Goal: Task Accomplishment & Management: Manage account settings

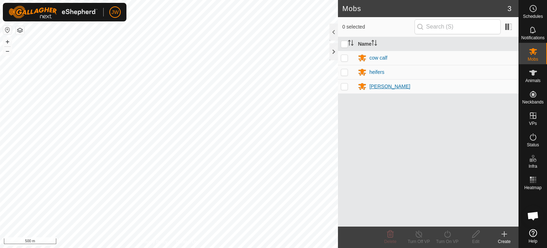
click at [379, 85] on div "[PERSON_NAME]" at bounding box center [389, 86] width 41 height 7
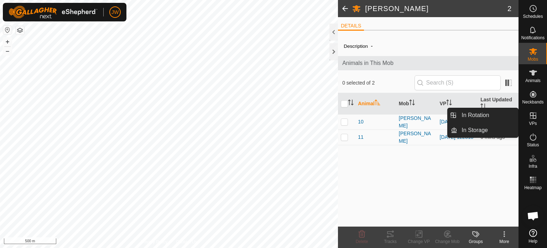
click at [533, 119] on icon at bounding box center [533, 115] width 9 height 9
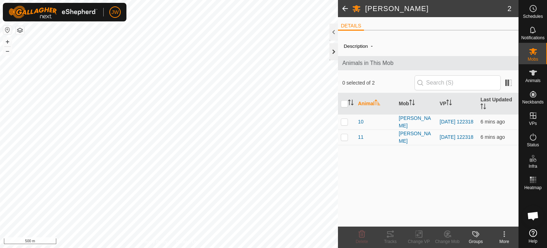
click at [334, 50] on div at bounding box center [333, 51] width 9 height 17
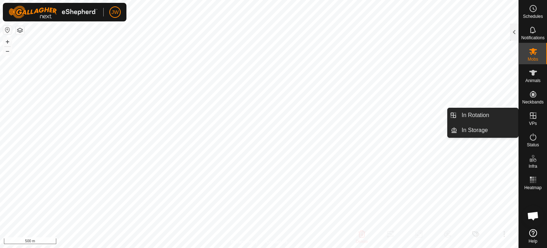
click at [534, 118] on icon at bounding box center [533, 115] width 6 height 6
click at [483, 130] on link "In Storage" at bounding box center [487, 130] width 61 height 14
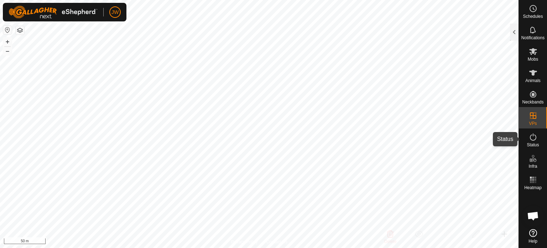
click at [529, 142] on span "Status" at bounding box center [533, 144] width 12 height 4
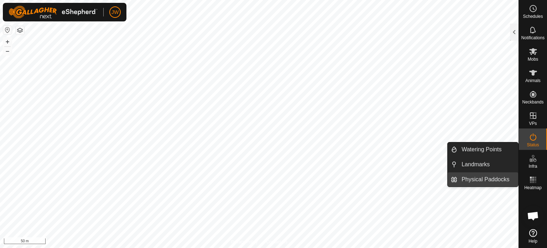
click at [493, 177] on link "Physical Paddocks" at bounding box center [487, 179] width 61 height 14
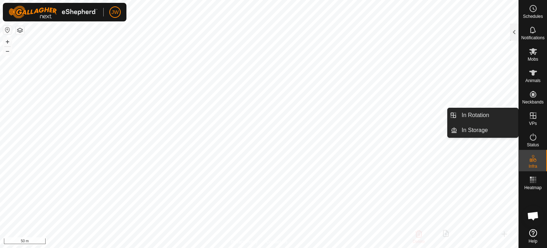
click at [534, 118] on icon at bounding box center [533, 115] width 9 height 9
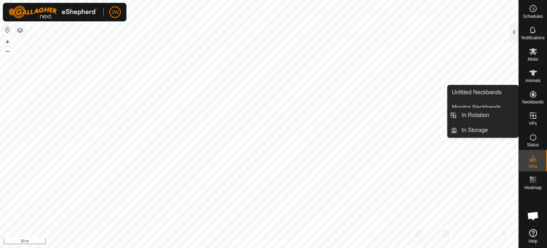
click at [533, 118] on icon at bounding box center [533, 115] width 9 height 9
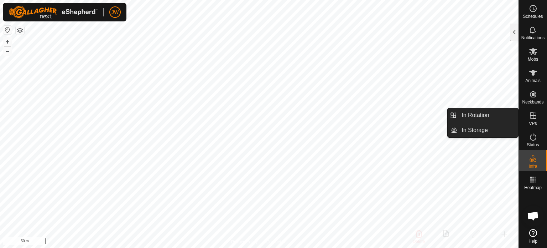
click at [533, 118] on icon at bounding box center [533, 115] width 9 height 9
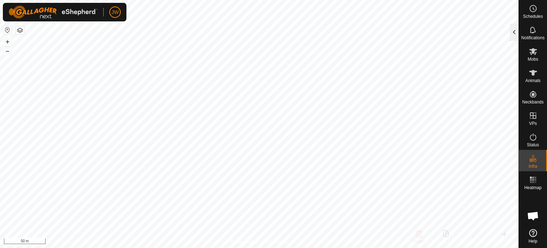
click at [516, 32] on div at bounding box center [514, 32] width 9 height 17
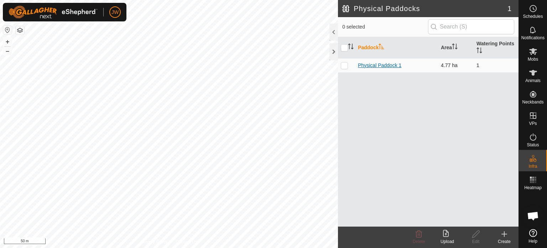
click at [383, 64] on link "Physical Paddock 1" at bounding box center [379, 65] width 43 height 6
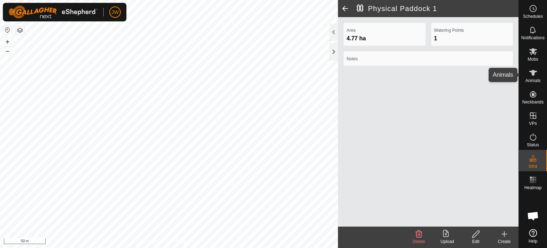
click at [532, 78] on span "Animals" at bounding box center [532, 80] width 15 height 4
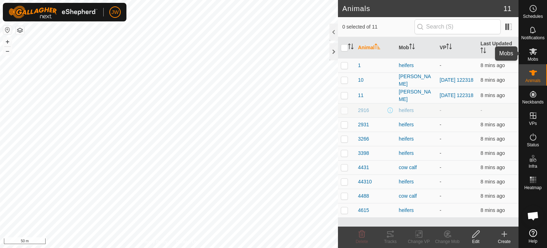
click at [533, 60] on span "Mobs" at bounding box center [533, 59] width 10 height 4
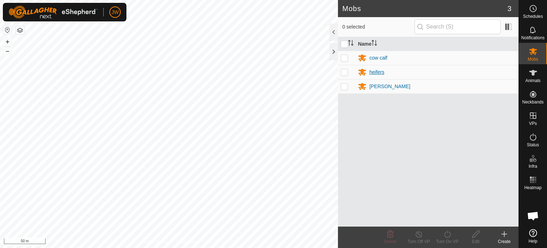
click at [381, 73] on div "heifers" at bounding box center [376, 71] width 15 height 7
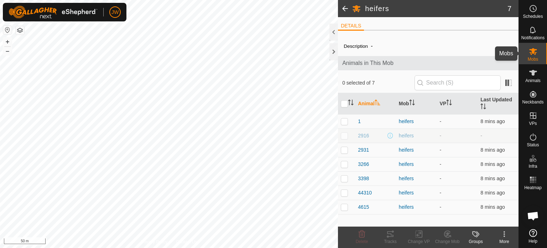
click at [529, 55] on icon at bounding box center [533, 51] width 9 height 9
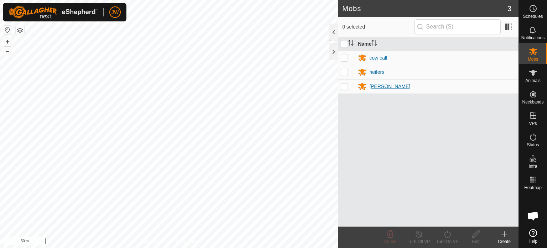
click at [379, 85] on div "[PERSON_NAME]" at bounding box center [389, 86] width 41 height 7
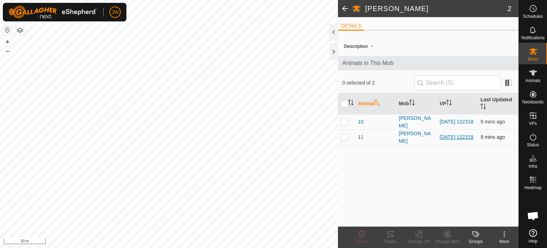
click at [448, 135] on link "[DATE] 122318" at bounding box center [457, 137] width 34 height 6
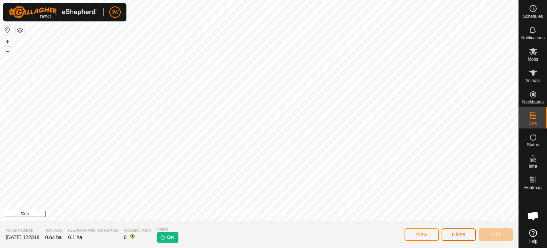
click at [454, 235] on span "Close" at bounding box center [459, 234] width 14 height 6
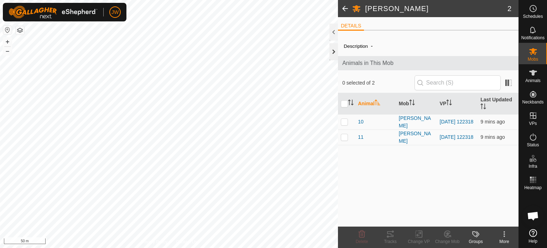
click at [332, 54] on div at bounding box center [333, 51] width 9 height 17
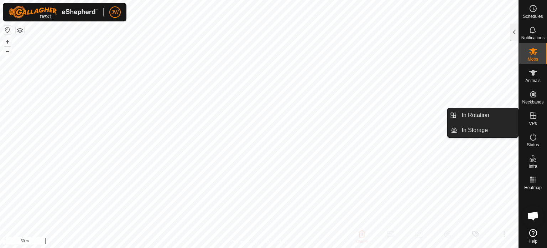
click at [533, 119] on icon at bounding box center [533, 115] width 9 height 9
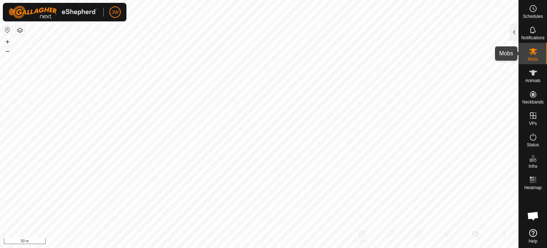
click at [535, 57] on span "Mobs" at bounding box center [533, 59] width 10 height 4
click at [531, 52] on icon at bounding box center [533, 51] width 9 height 9
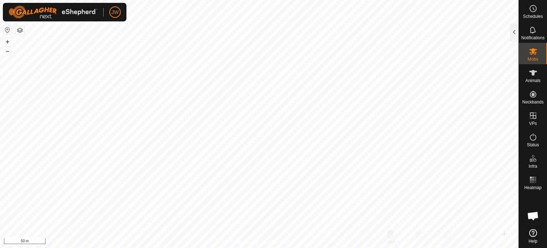
click at [531, 51] on icon at bounding box center [533, 51] width 9 height 9
click at [516, 33] on div at bounding box center [514, 32] width 9 height 17
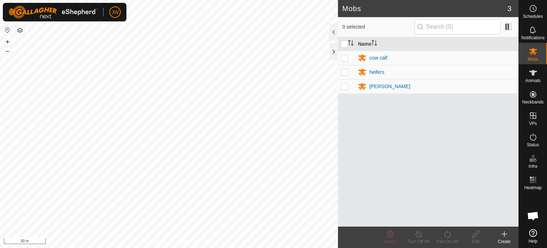
click at [342, 85] on p-checkbox at bounding box center [344, 86] width 7 height 6
checkbox input "true"
click at [477, 236] on icon at bounding box center [475, 233] width 9 height 9
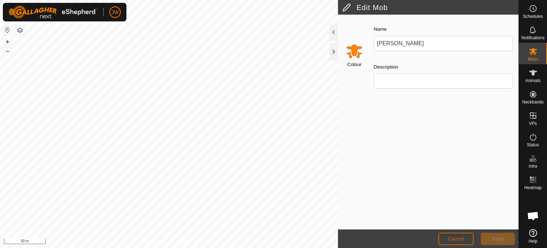
click at [465, 238] on button "Cancel" at bounding box center [455, 238] width 35 height 12
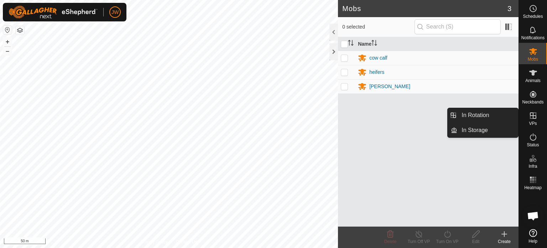
click at [533, 120] on es-virtualpaddocks-svg-icon at bounding box center [533, 115] width 13 height 11
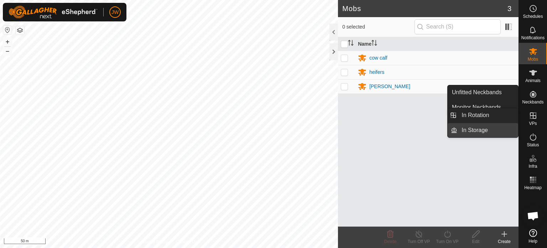
click at [487, 130] on link "In Storage" at bounding box center [487, 130] width 61 height 14
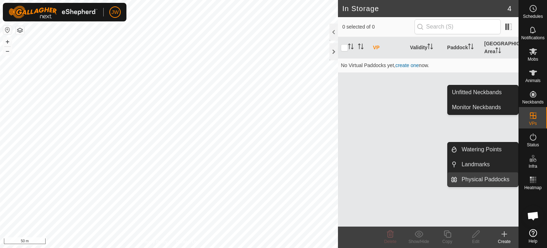
click at [494, 181] on link "Physical Paddocks" at bounding box center [487, 179] width 61 height 14
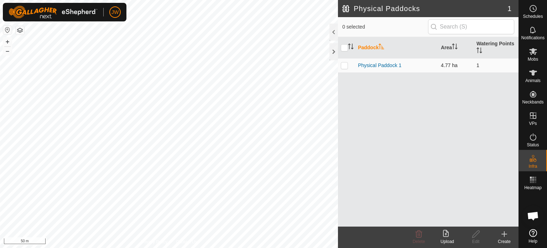
click at [344, 65] on p-checkbox at bounding box center [344, 65] width 7 height 6
checkbox input "true"
click at [344, 65] on p-checkbox at bounding box center [344, 65] width 7 height 6
checkbox input "false"
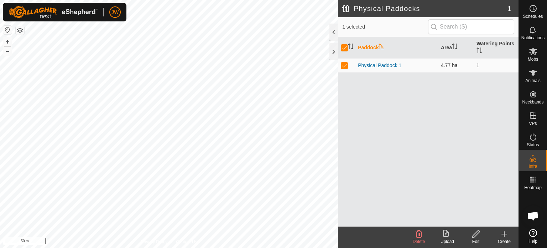
checkbox input "false"
click at [345, 46] on input "checkbox" at bounding box center [344, 47] width 7 height 7
checkbox input "true"
click at [345, 46] on input "checkbox" at bounding box center [344, 47] width 7 height 7
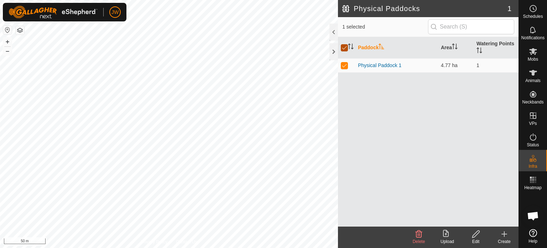
checkbox input "false"
click at [502, 239] on div "Create" at bounding box center [504, 241] width 28 height 6
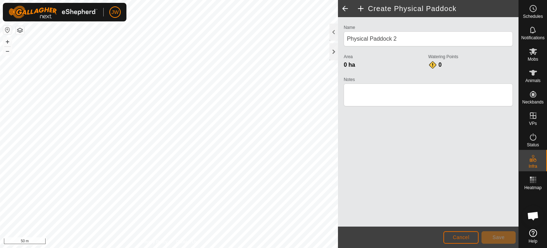
click at [464, 235] on span "Cancel" at bounding box center [461, 237] width 17 height 6
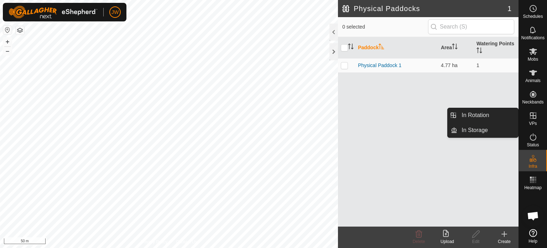
click at [533, 120] on es-virtualpaddocks-svg-icon at bounding box center [533, 115] width 13 height 11
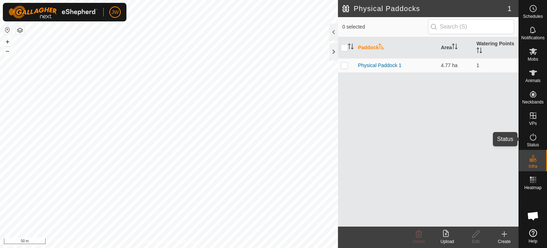
click at [533, 141] on es-activation-svg-icon at bounding box center [533, 136] width 13 height 11
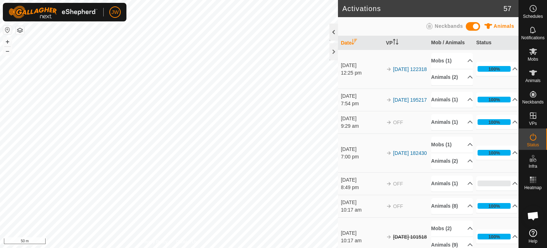
click at [333, 33] on div at bounding box center [333, 32] width 9 height 17
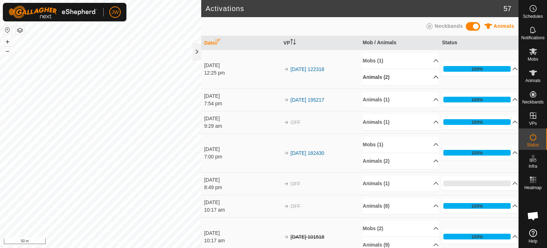
click at [426, 77] on p-accordion-header "Animals (2)" at bounding box center [401, 77] width 76 height 16
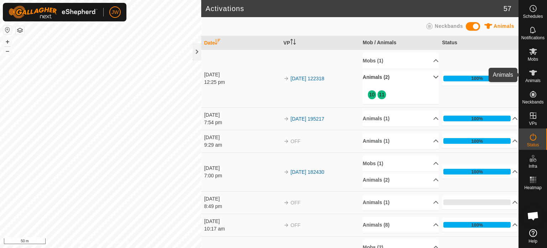
click at [531, 75] on icon at bounding box center [533, 72] width 9 height 9
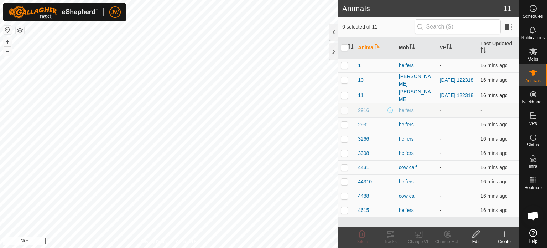
click at [344, 94] on p-checkbox at bounding box center [344, 95] width 7 height 6
checkbox input "true"
click at [332, 31] on div at bounding box center [333, 32] width 9 height 17
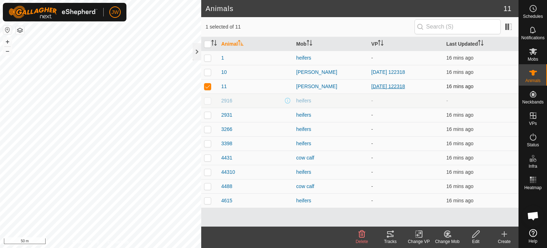
click at [400, 84] on link "[DATE] 122318" at bounding box center [388, 86] width 34 height 6
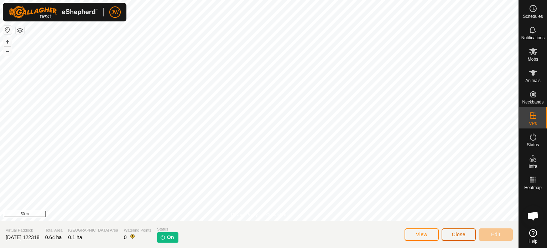
click at [458, 232] on span "Close" at bounding box center [459, 234] width 14 height 6
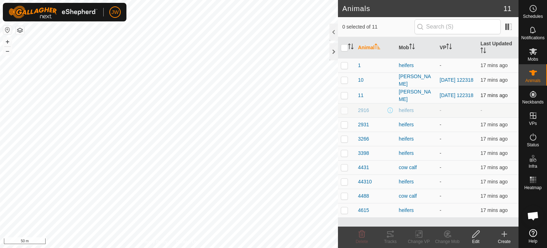
click at [363, 94] on div "11" at bounding box center [375, 95] width 35 height 7
click at [345, 79] on p-checkbox at bounding box center [344, 80] width 7 height 6
checkbox input "true"
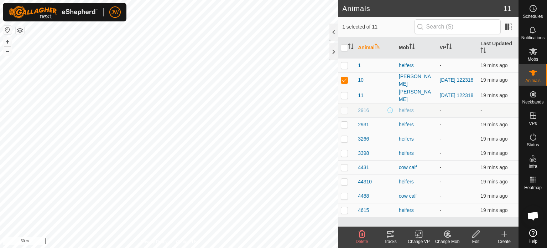
click at [419, 239] on div "Change VP" at bounding box center [419, 241] width 28 height 6
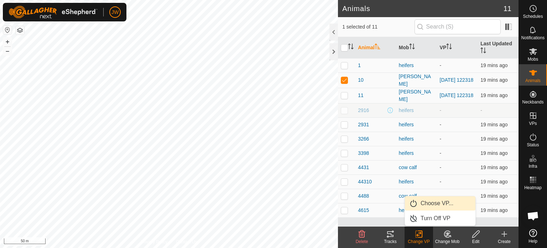
click at [424, 202] on link "Choose VP..." at bounding box center [440, 203] width 71 height 14
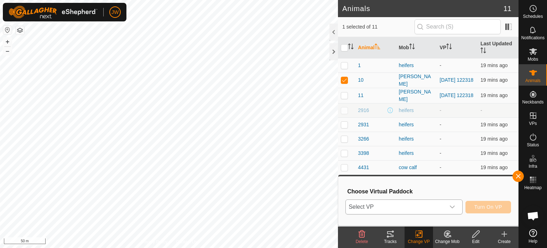
click at [453, 207] on icon "dropdown trigger" at bounding box center [452, 206] width 5 height 3
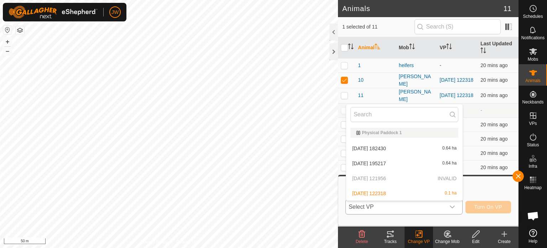
click at [455, 205] on icon "dropdown trigger" at bounding box center [452, 207] width 6 height 6
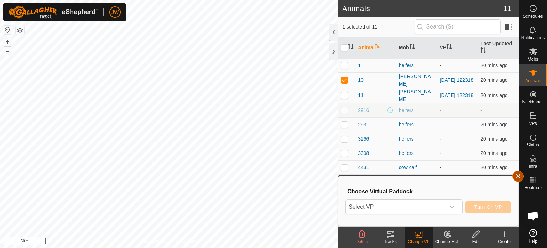
click at [516, 173] on button "button" at bounding box center [517, 175] width 11 height 11
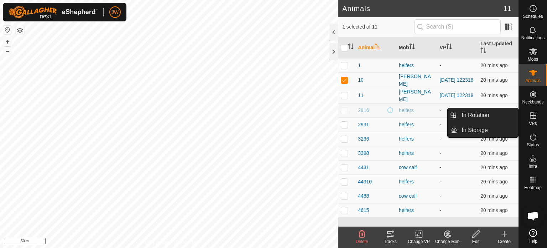
click at [536, 118] on icon at bounding box center [533, 115] width 6 height 6
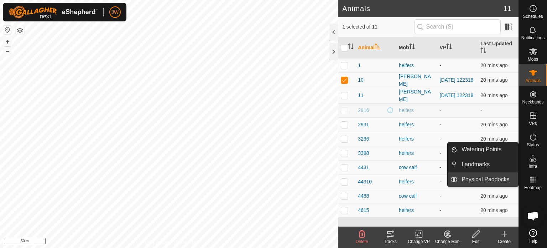
click at [496, 178] on link "Physical Paddocks" at bounding box center [487, 179] width 61 height 14
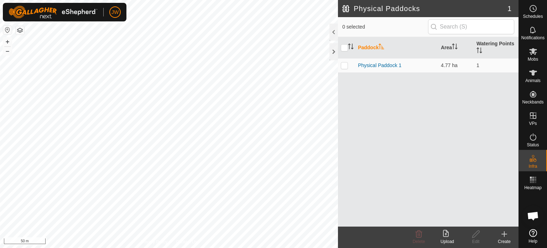
click at [506, 239] on div "Create" at bounding box center [504, 241] width 28 height 6
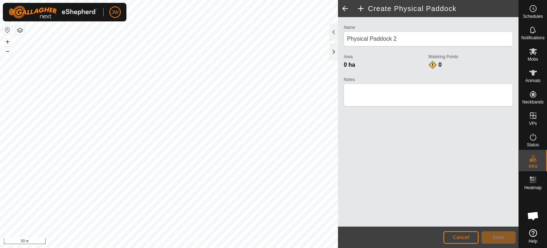
click at [347, 6] on span at bounding box center [345, 8] width 14 height 17
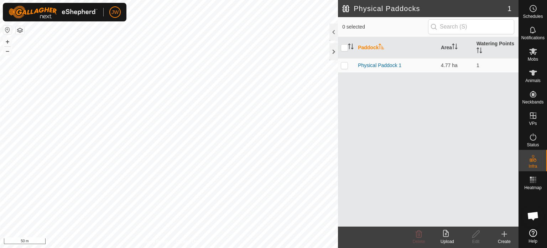
click at [503, 239] on div "Create" at bounding box center [504, 241] width 28 height 6
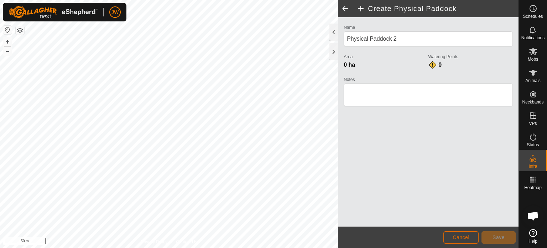
click at [461, 233] on button "Cancel" at bounding box center [460, 237] width 35 height 12
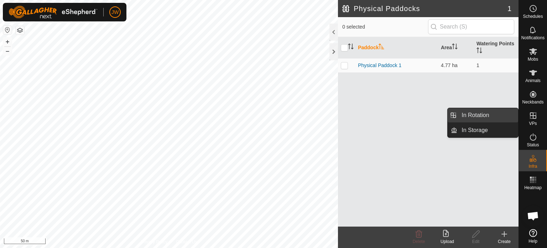
click at [484, 116] on link "In Rotation" at bounding box center [487, 115] width 61 height 14
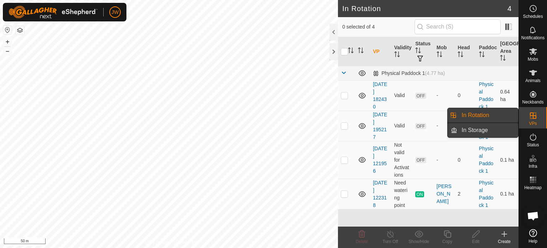
click at [482, 129] on link "In Storage" at bounding box center [487, 130] width 61 height 14
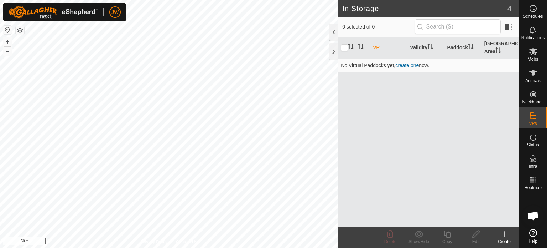
click at [508, 239] on div "Create" at bounding box center [504, 241] width 28 height 6
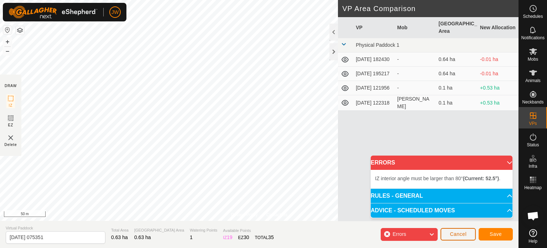
click at [467, 236] on button "Cancel" at bounding box center [458, 234] width 35 height 12
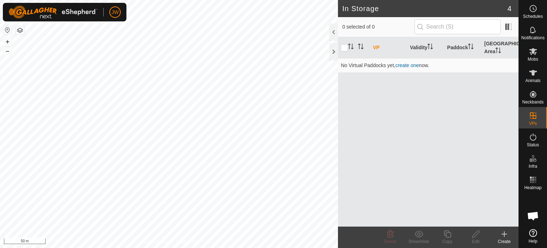
click at [501, 238] on icon at bounding box center [504, 233] width 9 height 9
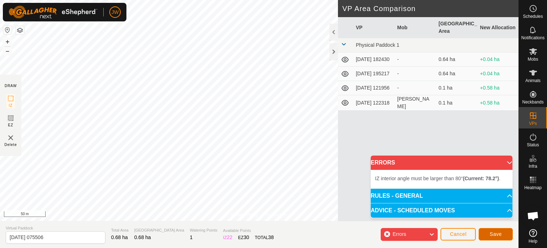
click at [493, 230] on button "Save" at bounding box center [496, 234] width 34 height 12
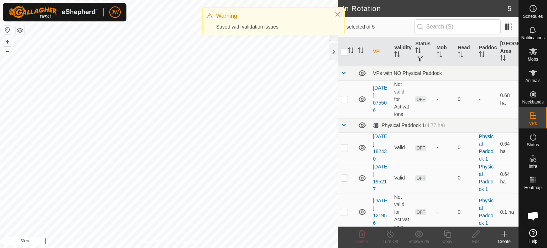
click at [504, 239] on div "Create" at bounding box center [504, 241] width 28 height 6
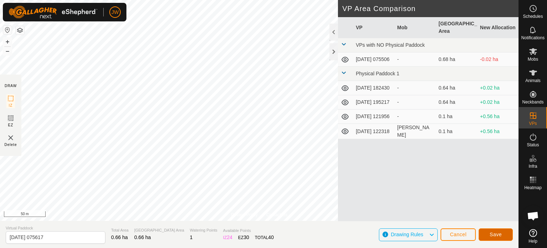
click at [491, 233] on span "Save" at bounding box center [496, 234] width 12 height 6
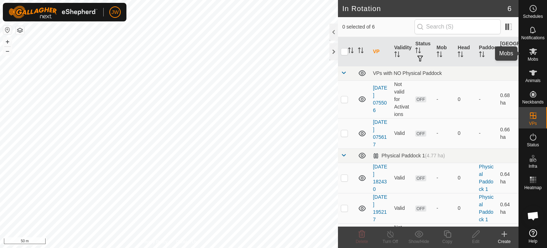
click at [532, 55] on icon at bounding box center [533, 51] width 9 height 9
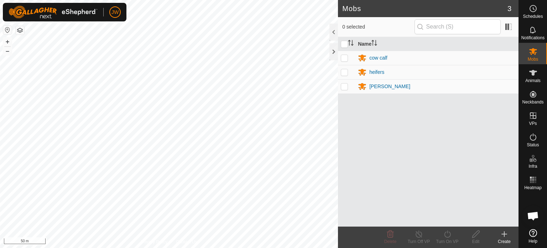
click at [343, 85] on p-checkbox at bounding box center [344, 86] width 7 height 6
checkbox input "true"
click at [449, 236] on icon at bounding box center [447, 233] width 6 height 7
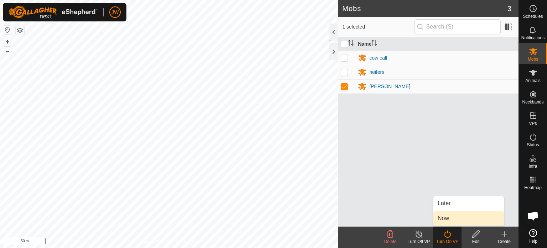
click at [455, 216] on link "Now" at bounding box center [468, 218] width 71 height 14
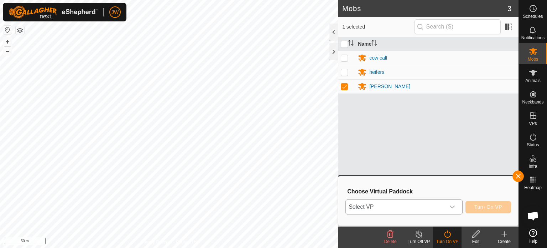
click at [451, 205] on icon "dropdown trigger" at bounding box center [452, 207] width 6 height 6
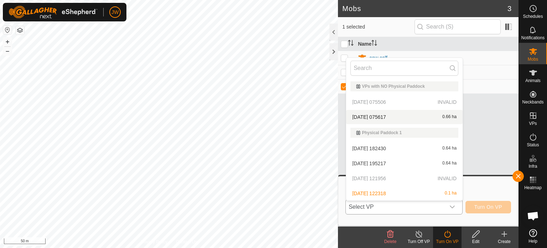
click at [371, 117] on li "[DATE] 075617 0.66 ha" at bounding box center [404, 117] width 116 height 14
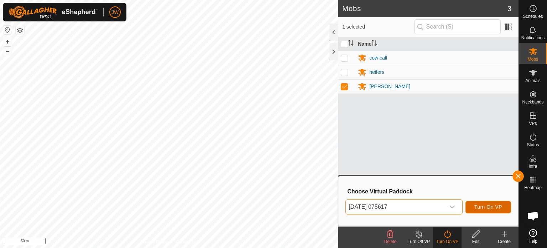
click at [489, 205] on span "Turn On VP" at bounding box center [488, 207] width 28 height 6
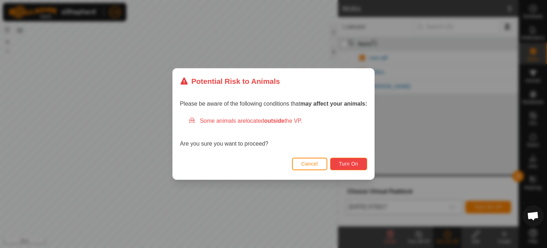
click at [358, 165] on span "Turn On" at bounding box center [348, 164] width 19 height 6
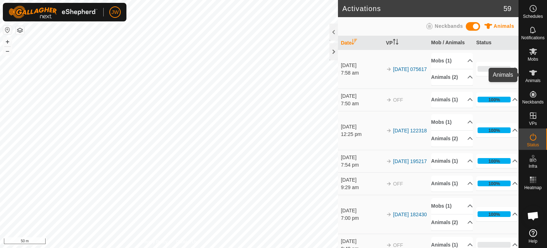
click at [533, 77] on icon at bounding box center [533, 72] width 9 height 9
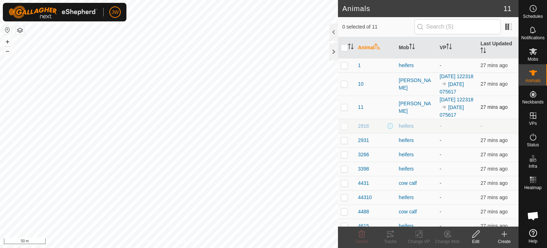
click at [343, 110] on p-checkbox at bounding box center [344, 107] width 7 height 6
checkbox input "true"
click at [330, 31] on div at bounding box center [333, 32] width 9 height 17
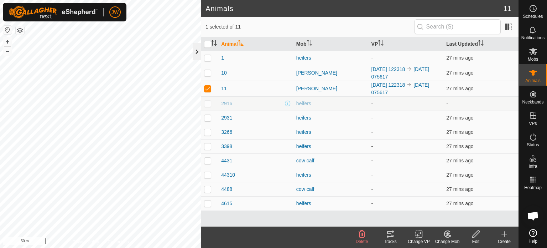
click at [197, 50] on div at bounding box center [197, 51] width 9 height 17
